Goal: Information Seeking & Learning: Learn about a topic

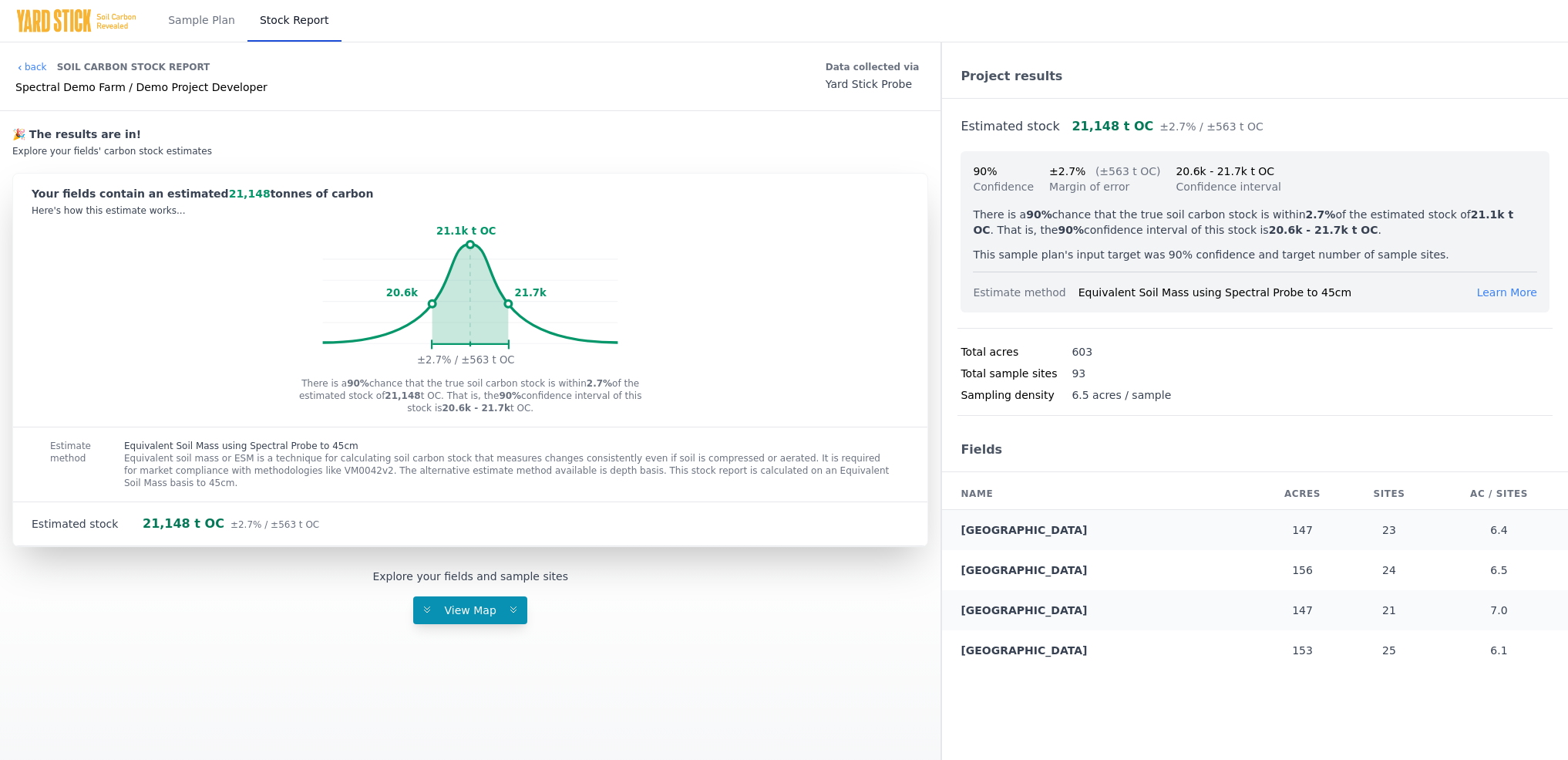
scroll to position [274, 0]
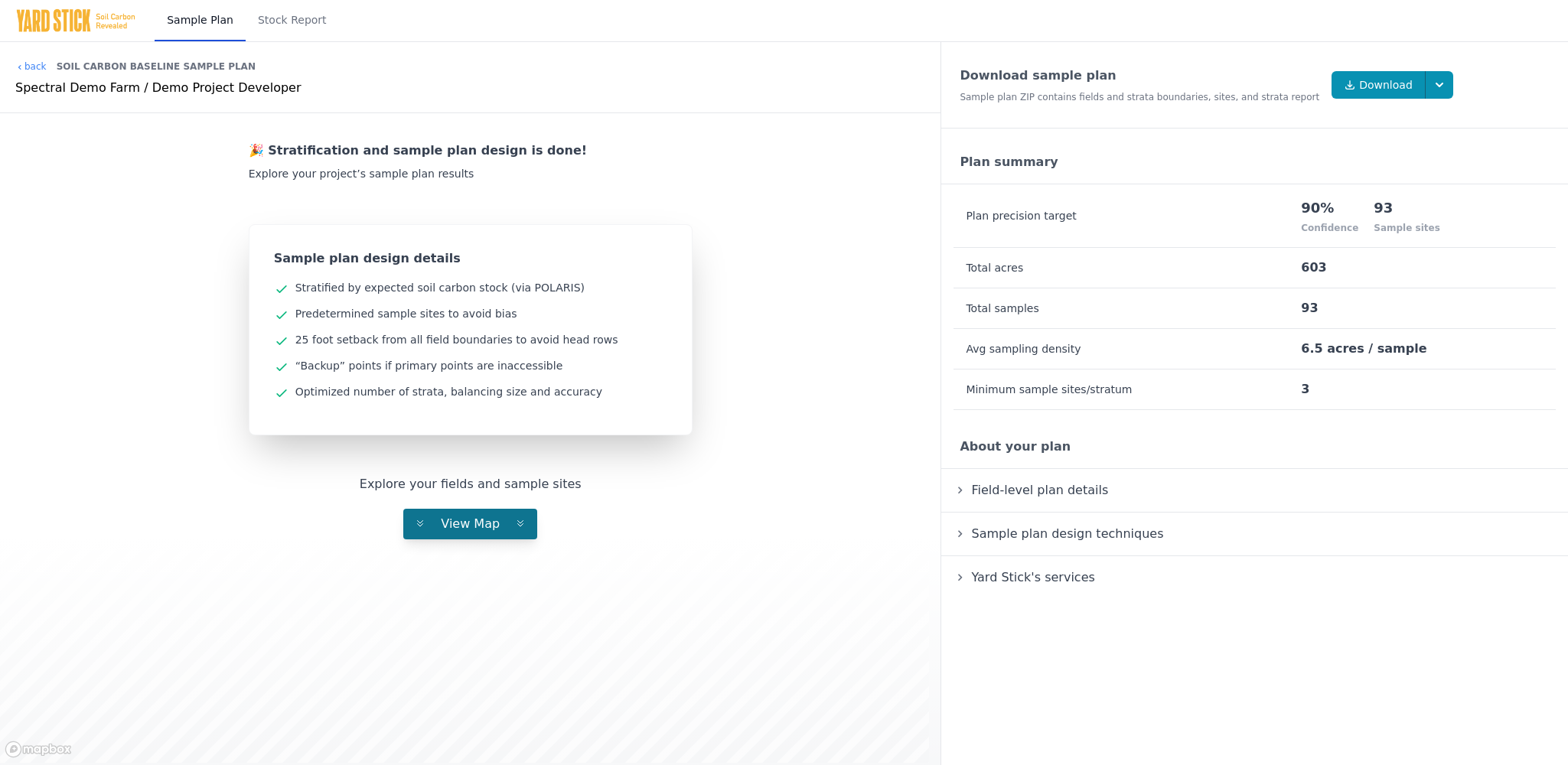
scroll to position [4, 0]
click at [273, 26] on link "Stock Report" at bounding box center [292, 21] width 93 height 42
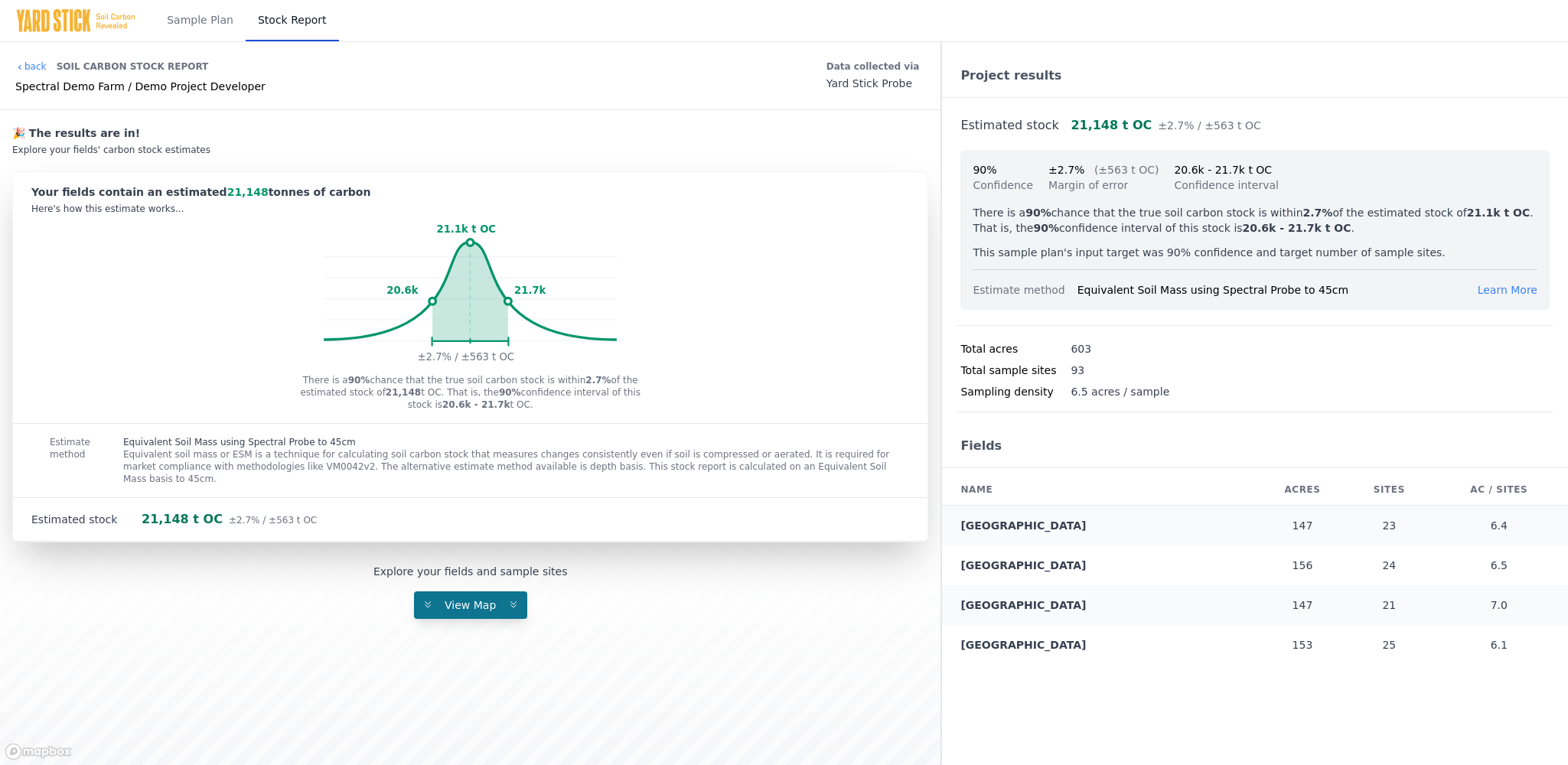
click at [453, 606] on span "View Map" at bounding box center [470, 605] width 69 height 13
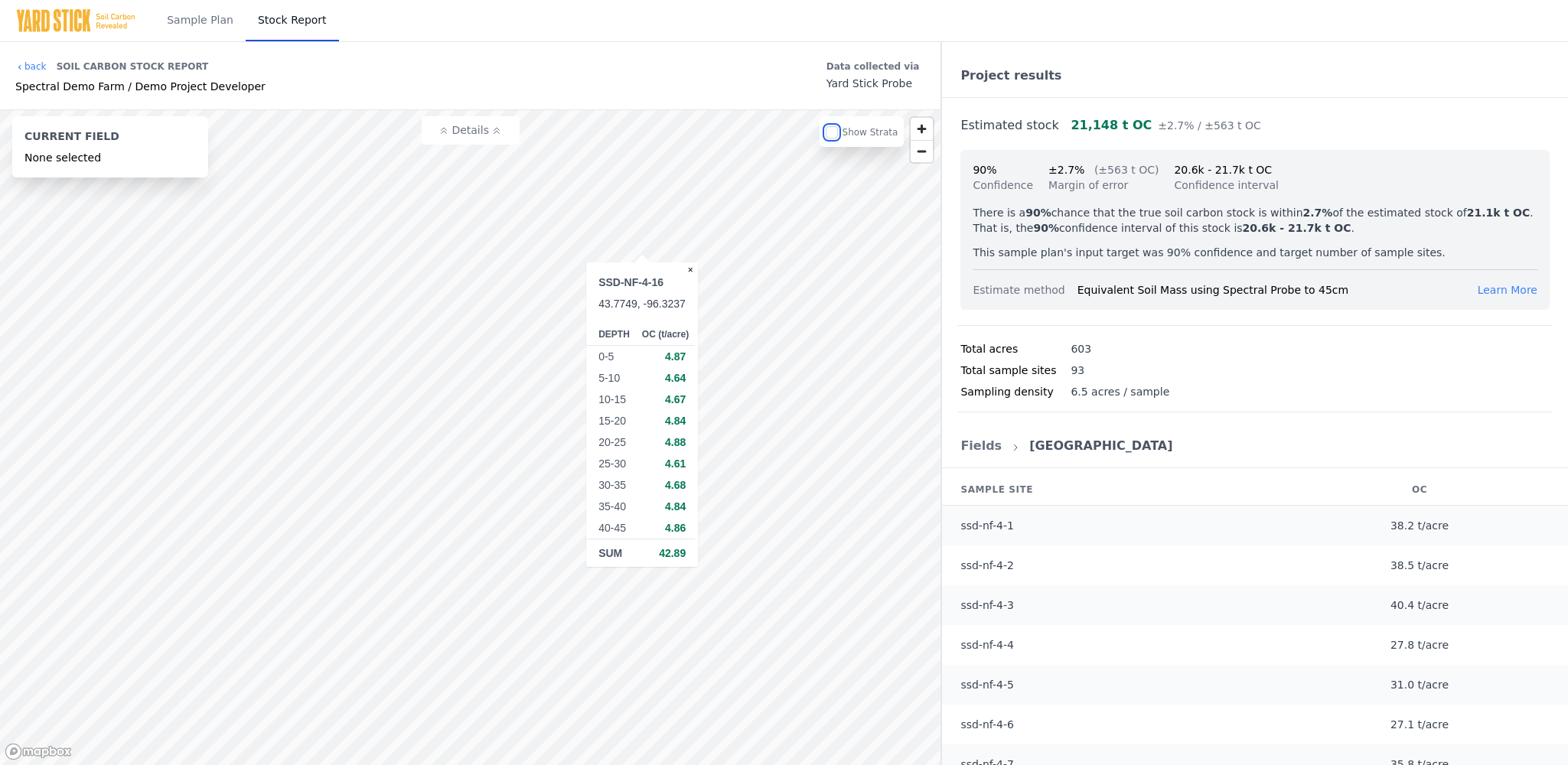
click at [837, 136] on input "checkbox" at bounding box center [832, 132] width 13 height 13
checkbox input "true"
click at [485, 140] on button "Details" at bounding box center [470, 130] width 98 height 28
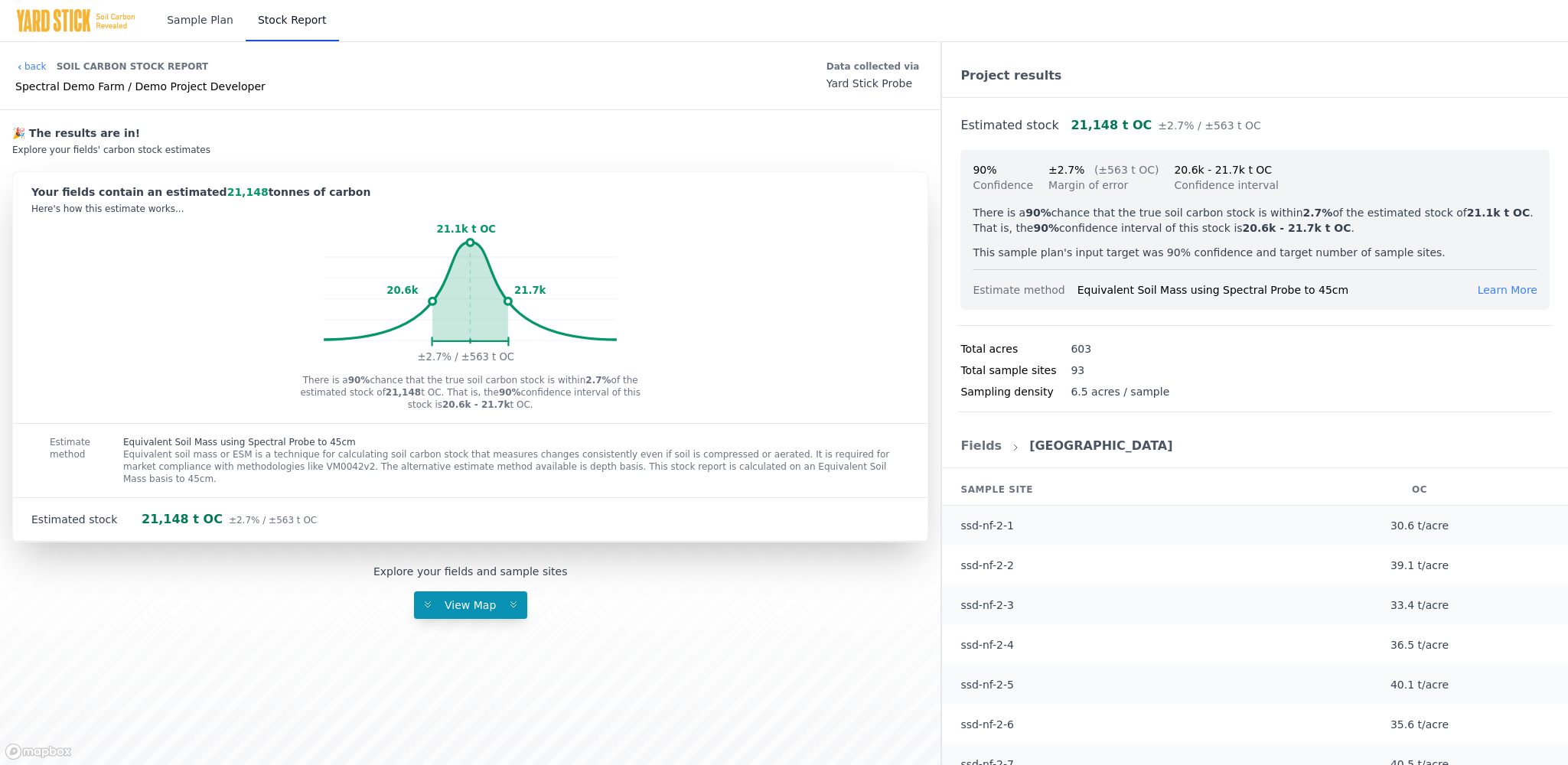
click at [208, 23] on link "Sample Plan" at bounding box center [199, 21] width 91 height 42
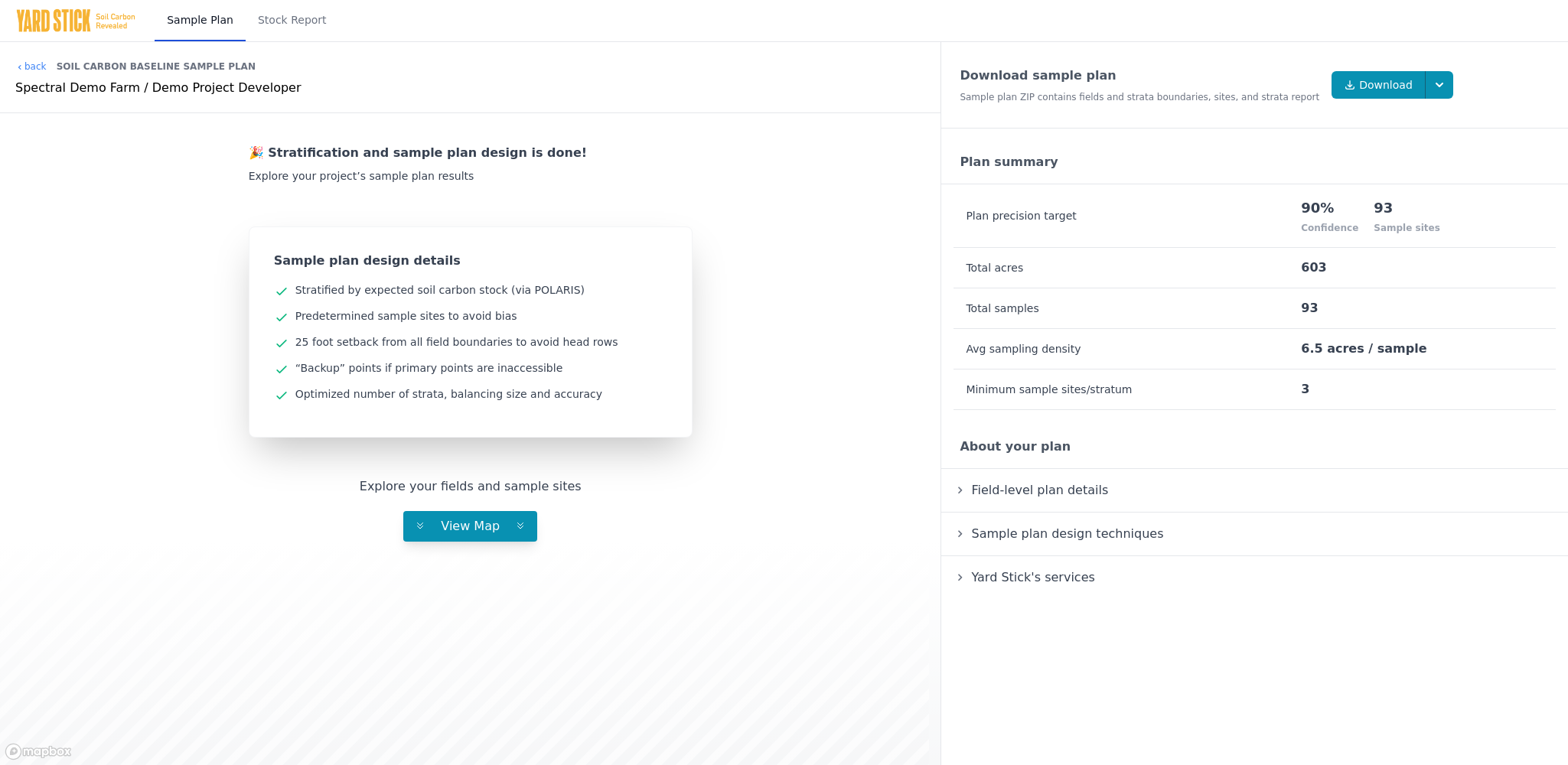
scroll to position [4, 0]
click at [511, 510] on button "View Map" at bounding box center [470, 522] width 134 height 31
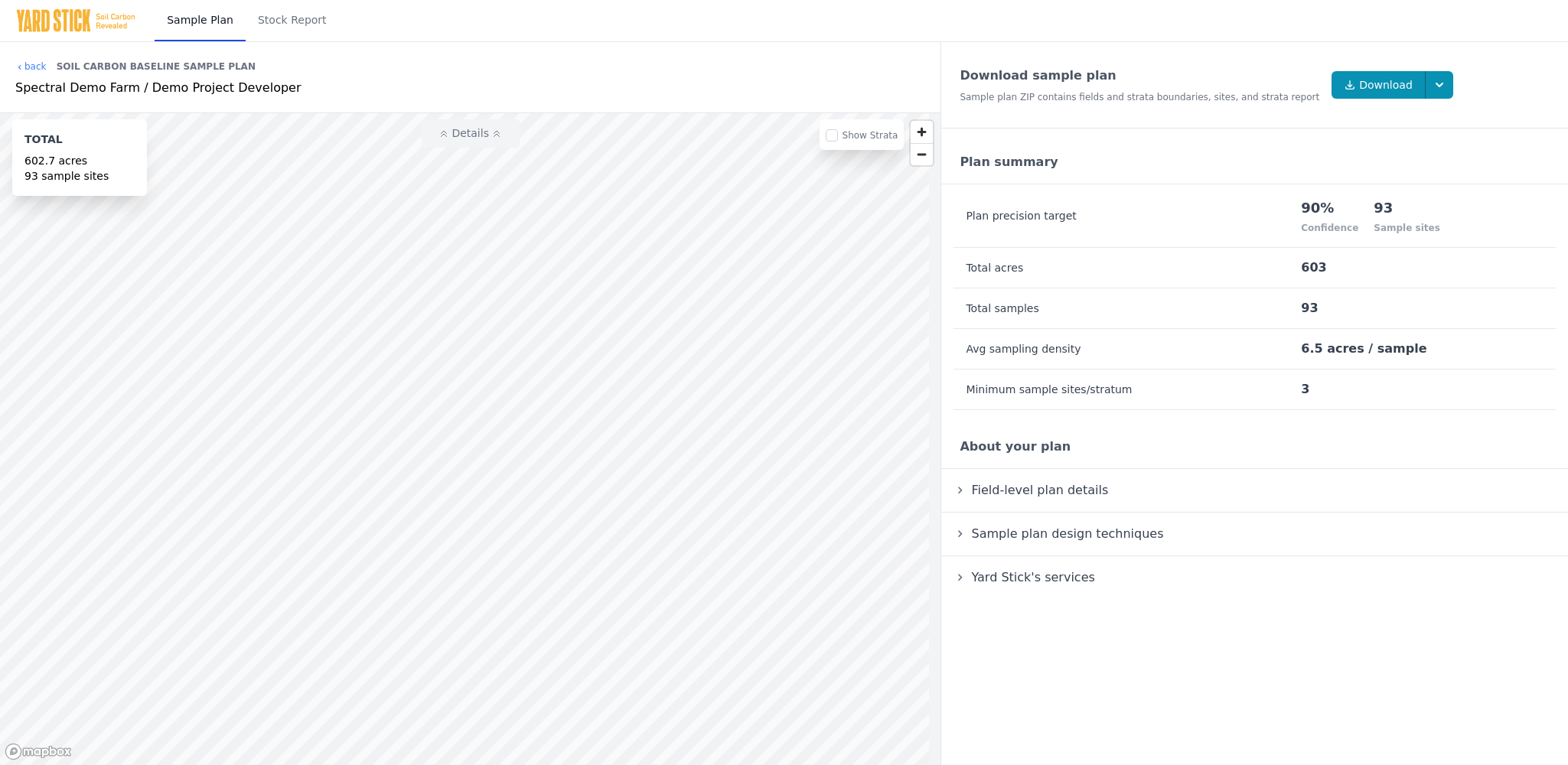
click at [500, 133] on icon at bounding box center [496, 133] width 9 height 9
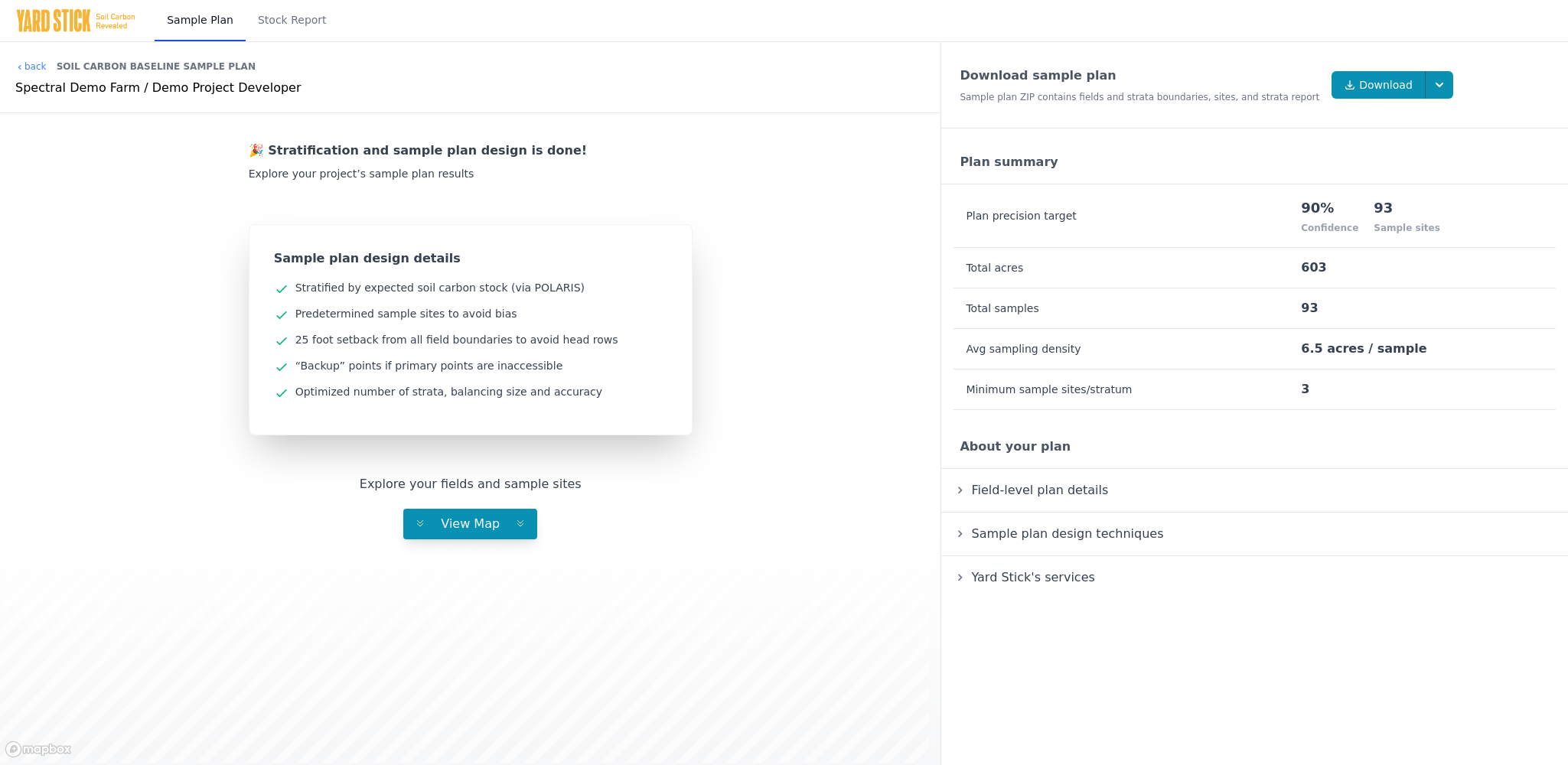
scroll to position [4, 0]
click at [288, 21] on link "Stock Report" at bounding box center [292, 21] width 93 height 42
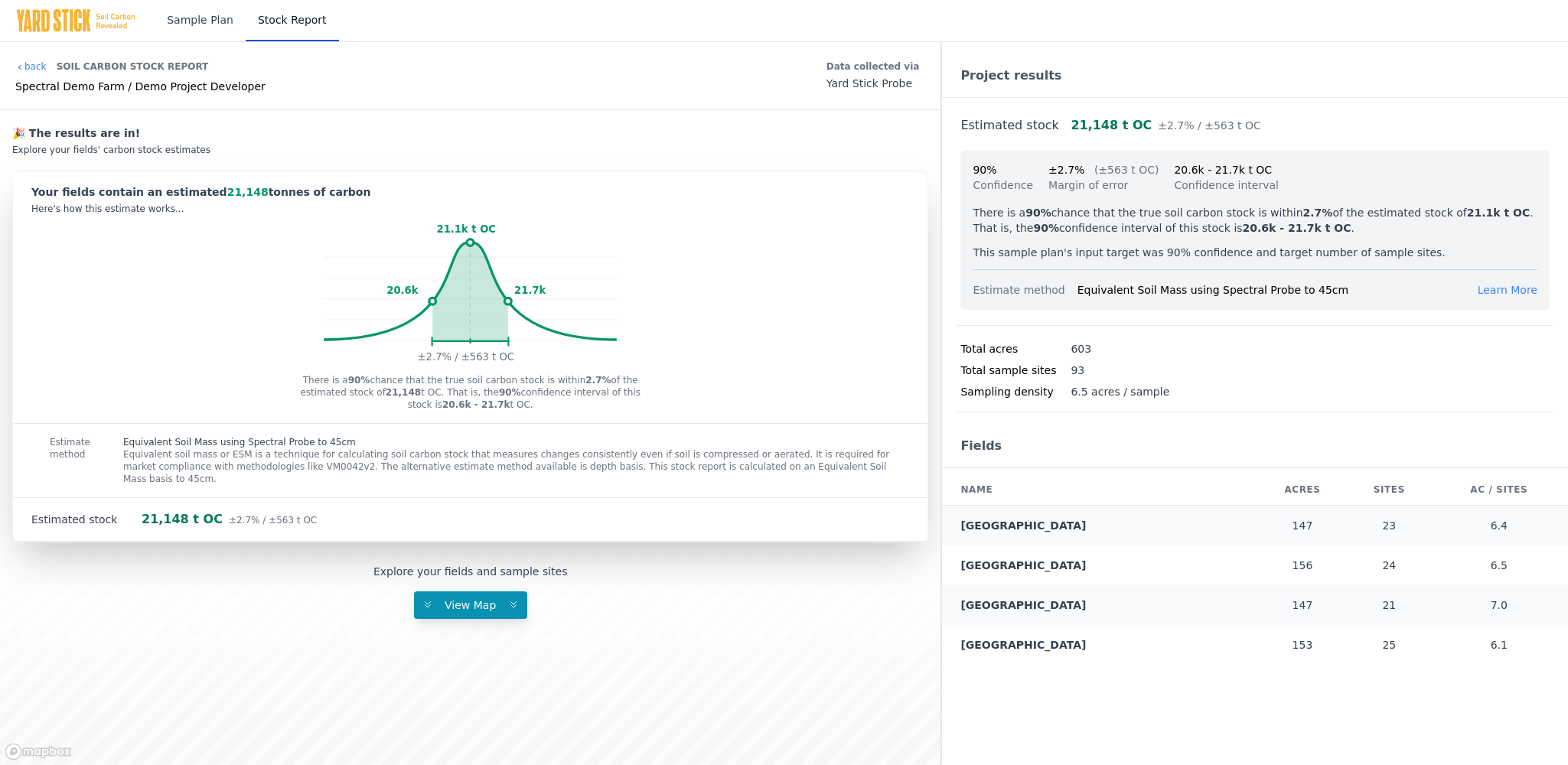
click at [223, 19] on link "Sample Plan" at bounding box center [199, 21] width 91 height 42
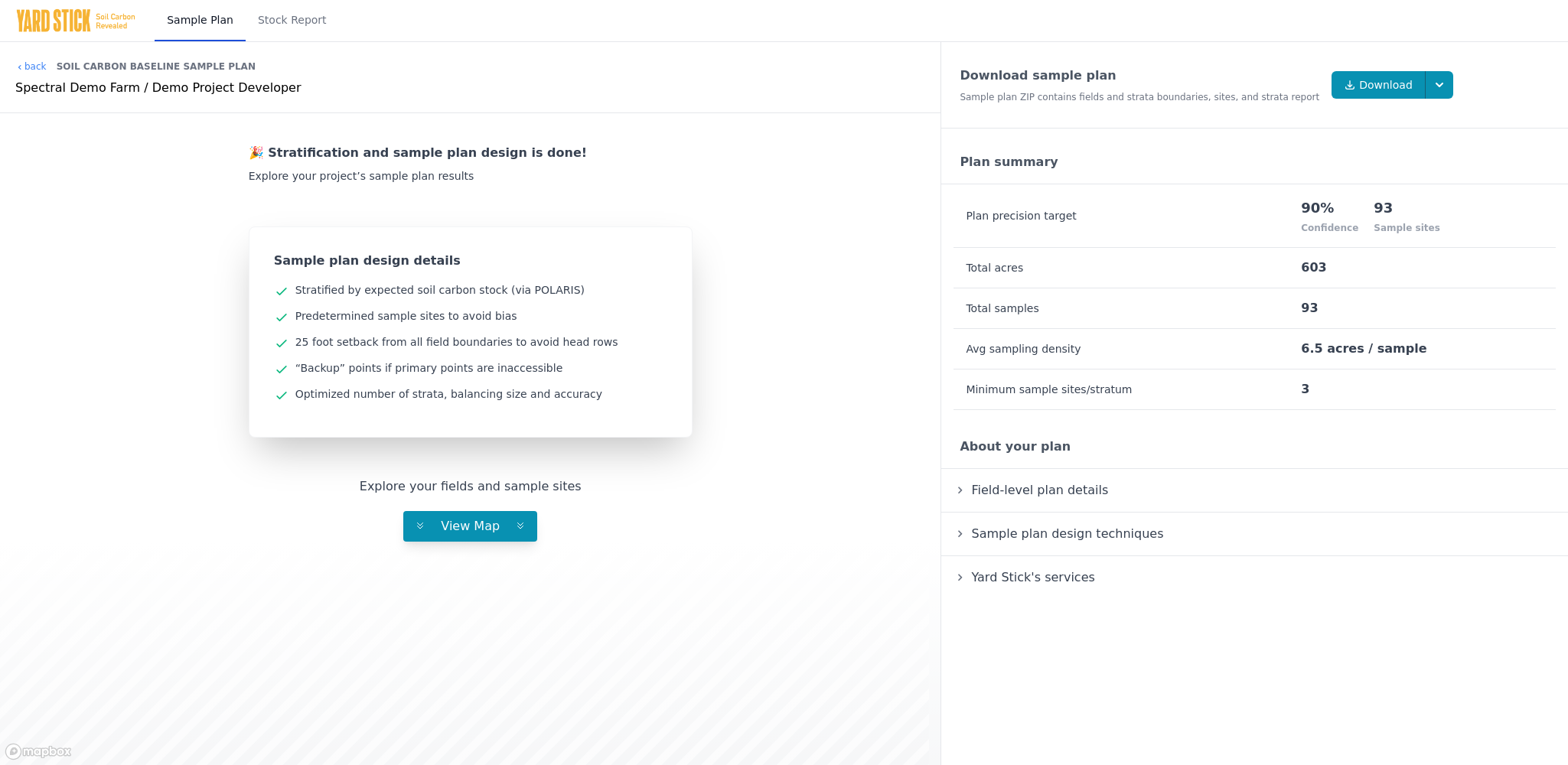
click at [1075, 476] on details "Field-level plan details Field name Sample Sites Acres [GEOGRAPHIC_DATA] 23 146…" at bounding box center [1254, 491] width 626 height 43
click at [1078, 490] on span "Field-level plan details" at bounding box center [1039, 490] width 143 height 21
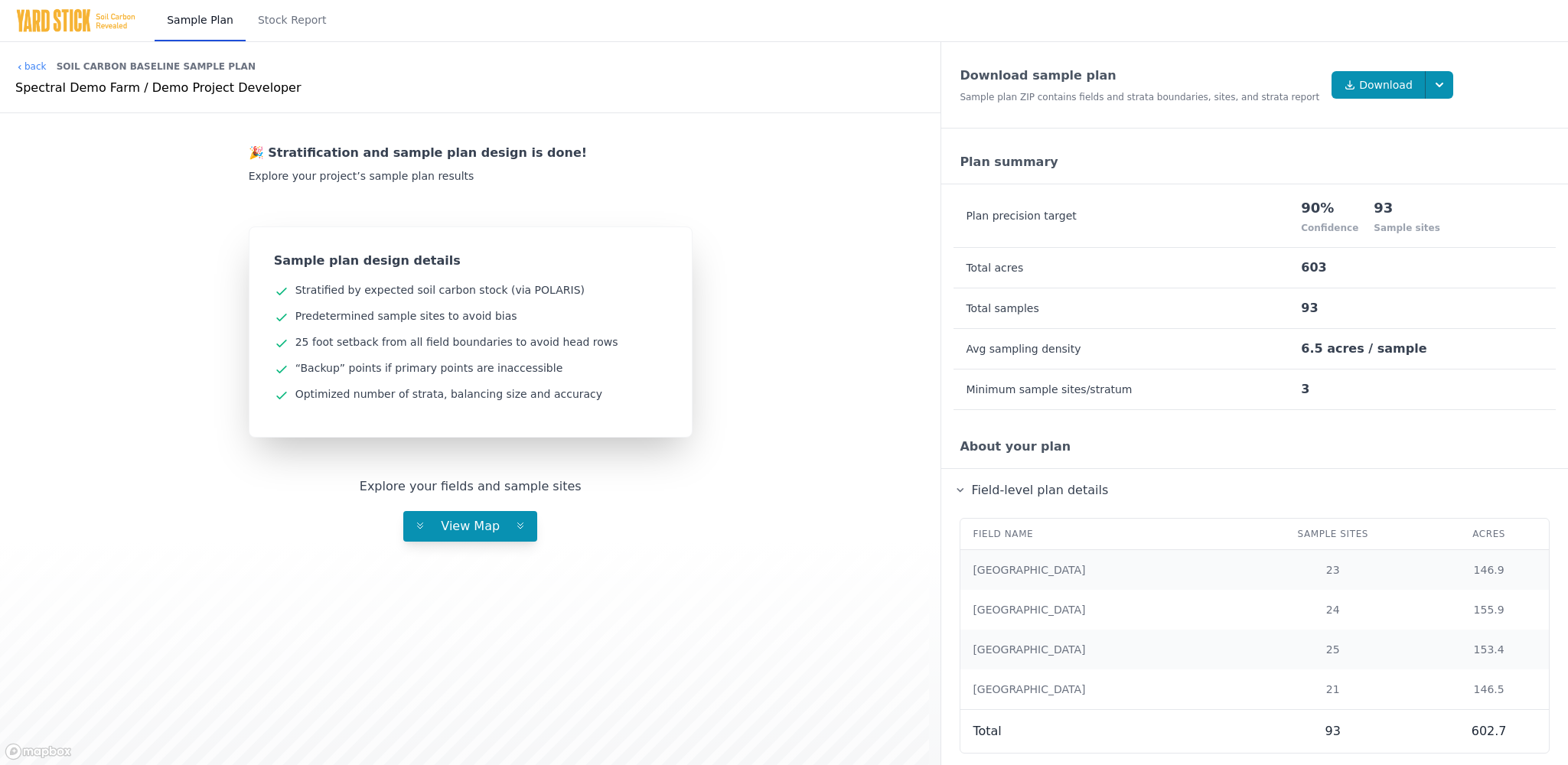
scroll to position [94, 0]
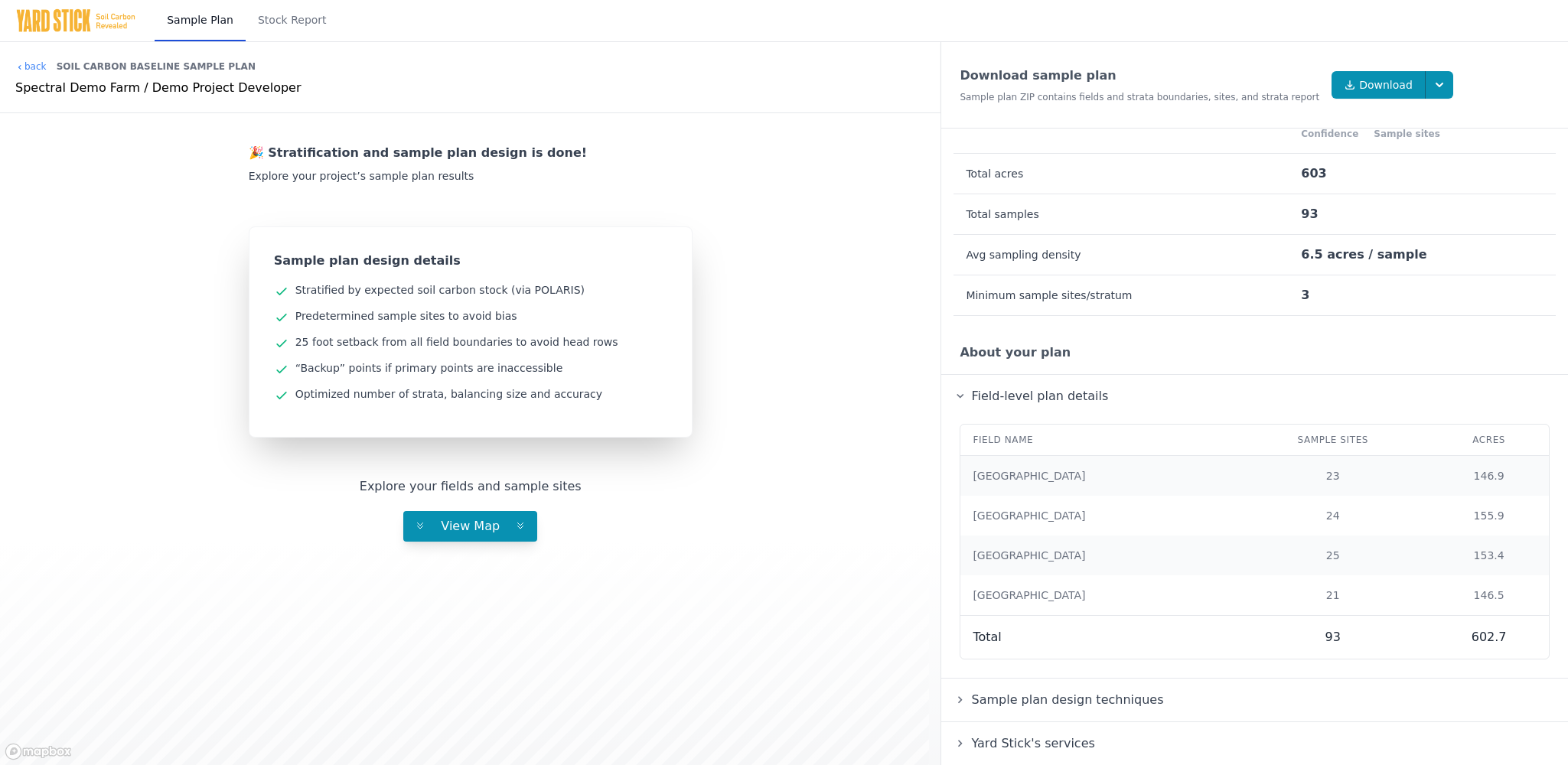
click at [1099, 706] on span "Sample plan design techniques" at bounding box center [1067, 699] width 199 height 21
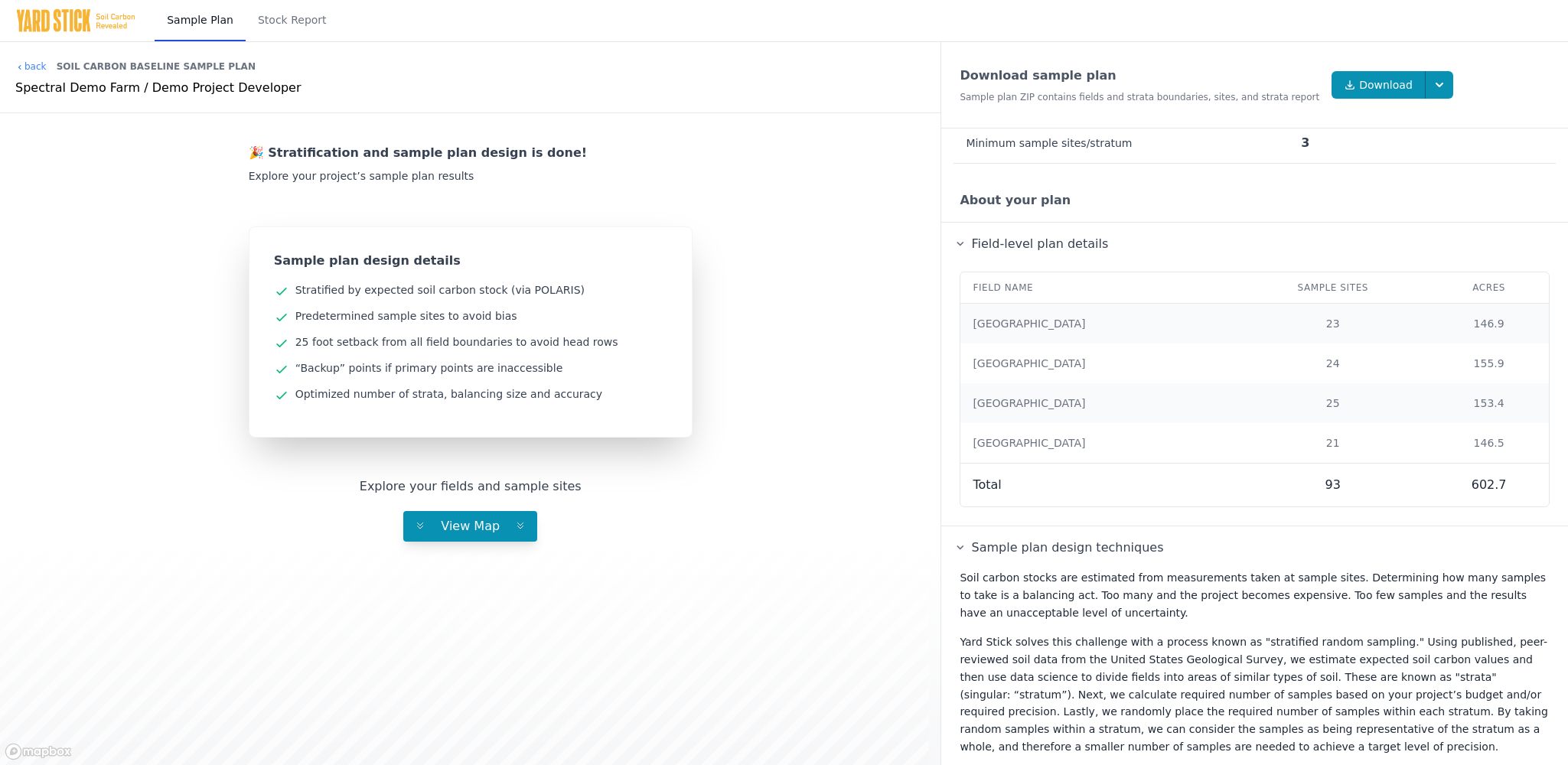
scroll to position [347, 0]
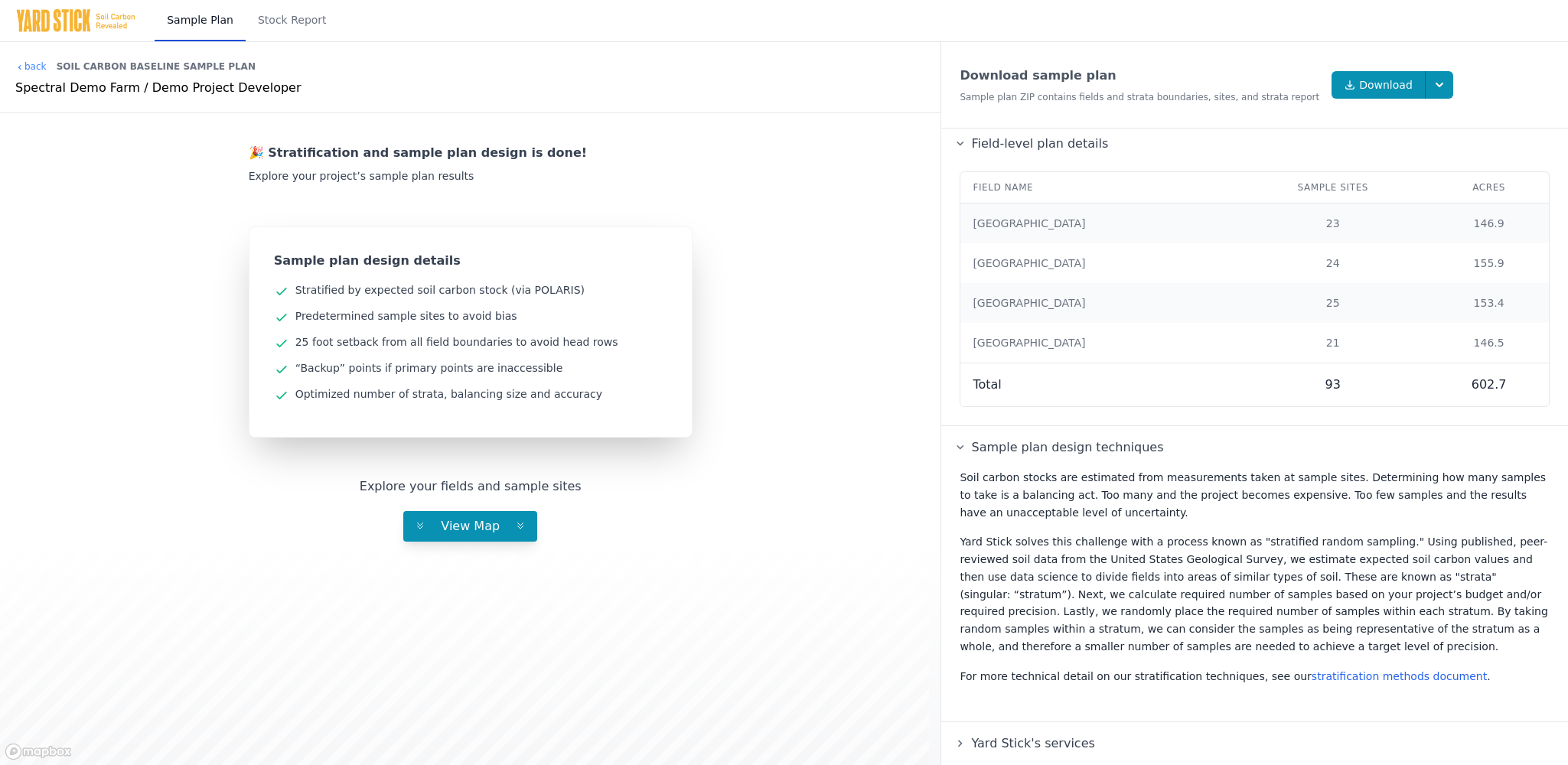
click at [1067, 747] on span "Yard Stick's services" at bounding box center [1032, 743] width 129 height 21
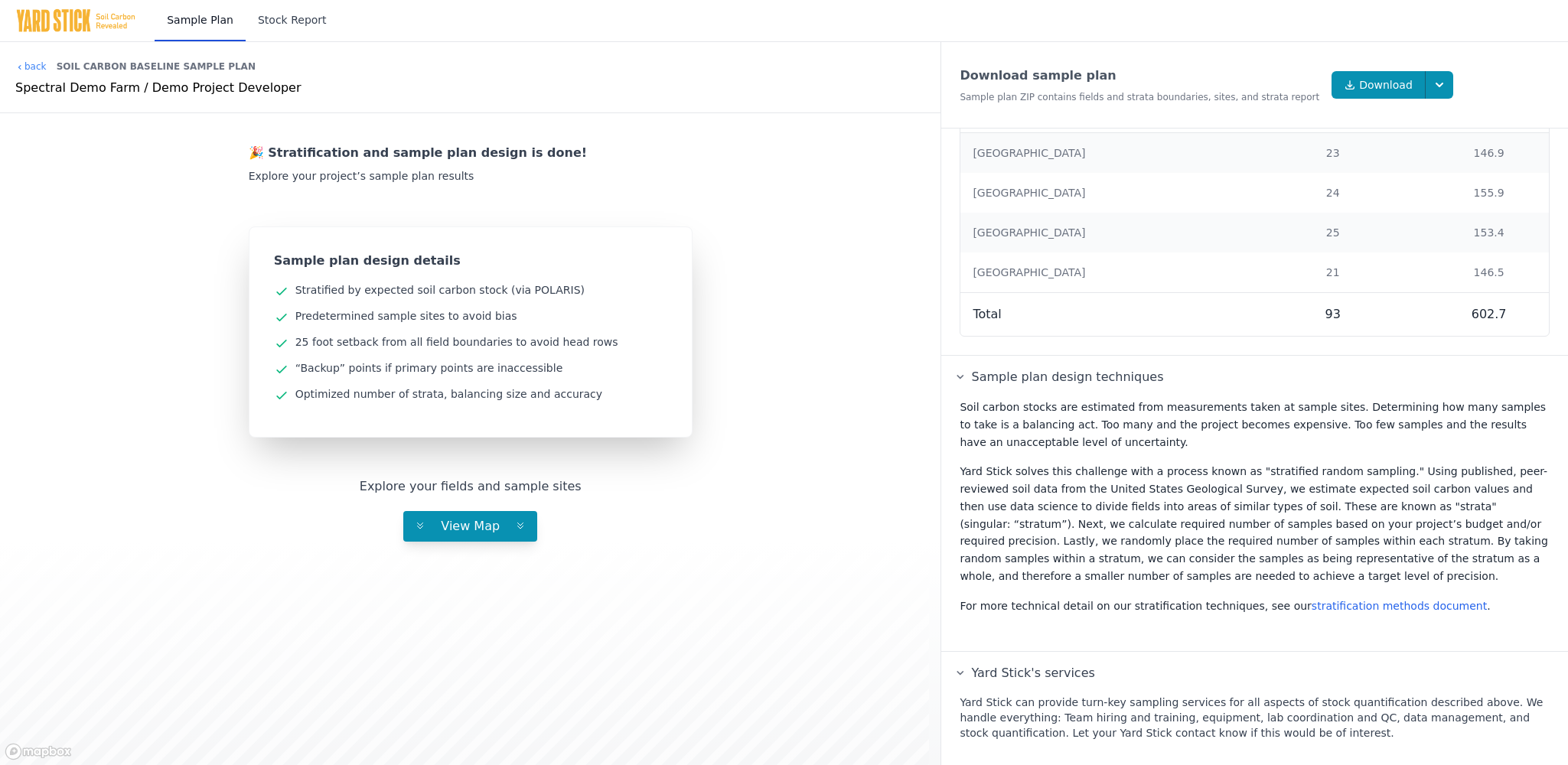
click at [266, 17] on link "Stock Report" at bounding box center [292, 21] width 93 height 42
